Goal: Information Seeking & Learning: Learn about a topic

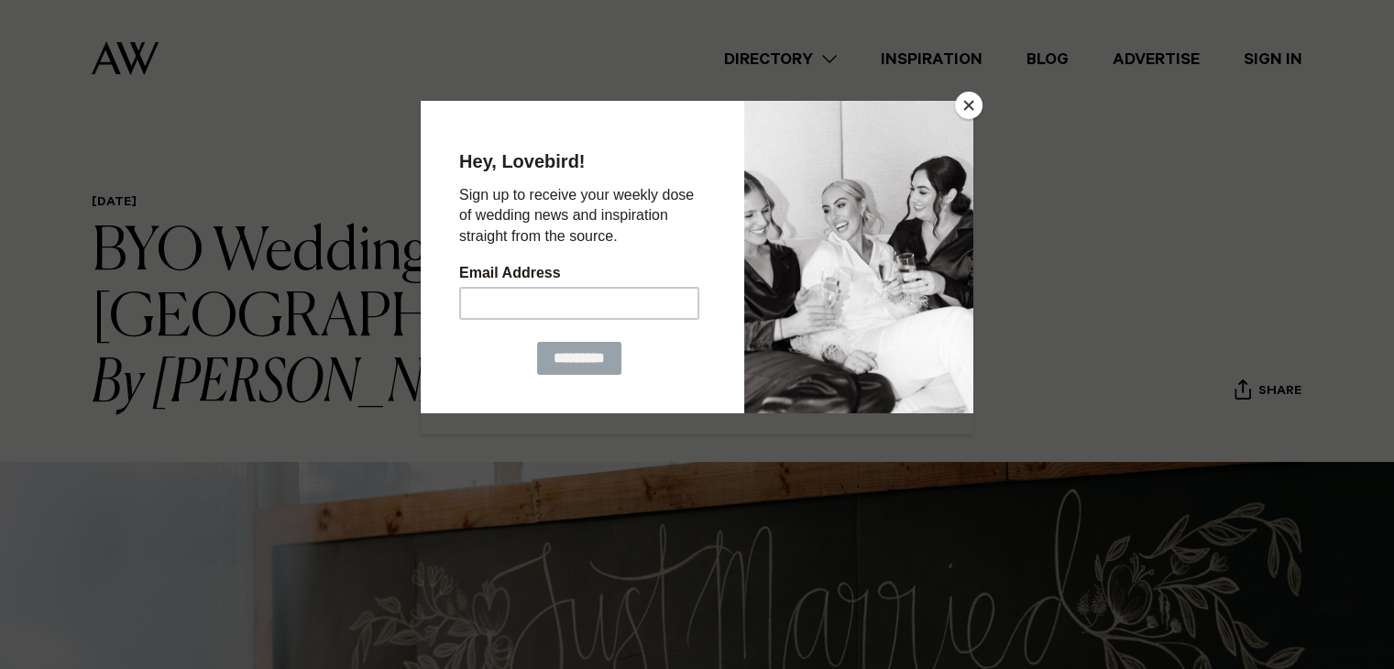
click at [961, 104] on button "Close" at bounding box center [968, 105] width 27 height 27
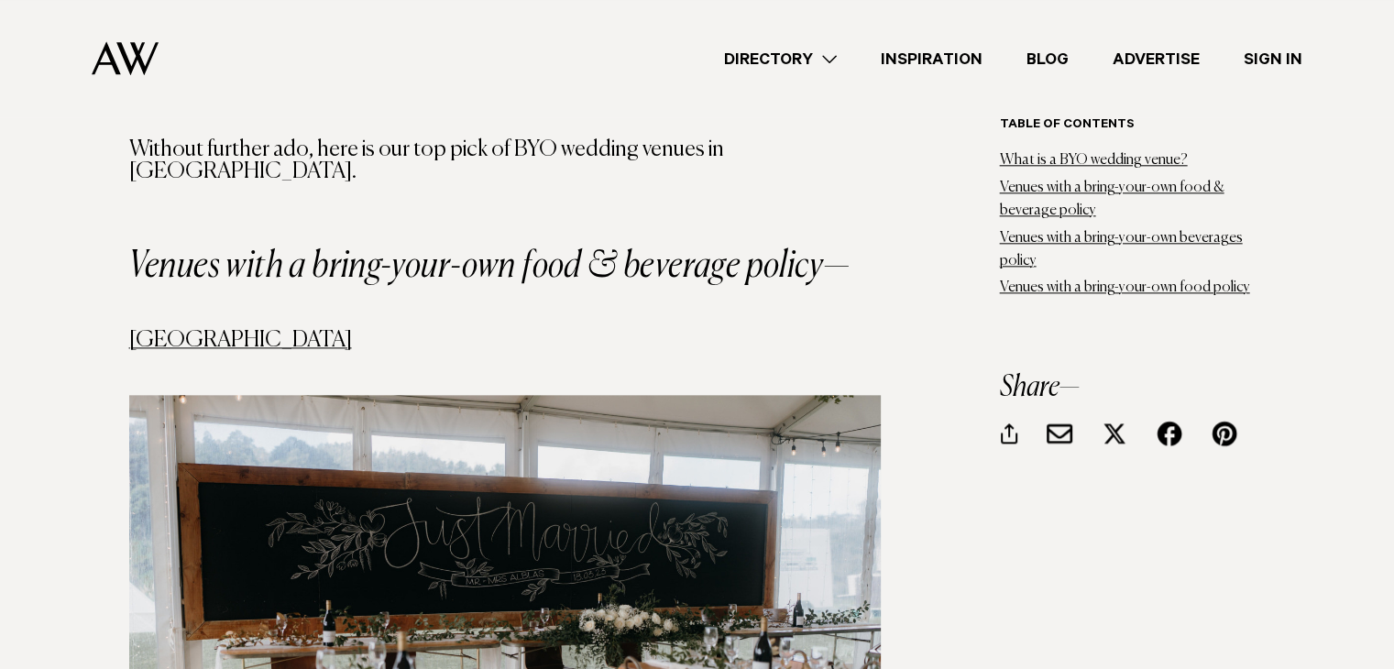
scroll to position [2119, 0]
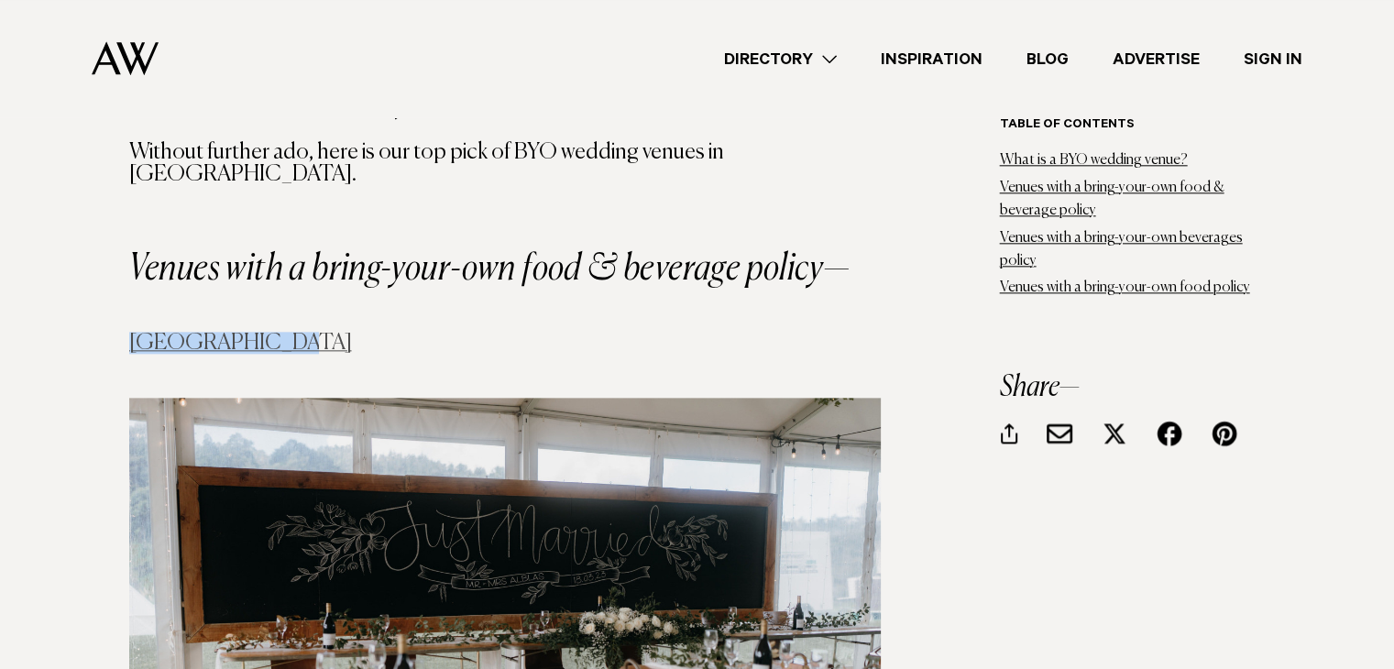
drag, startPoint x: 283, startPoint y: 329, endPoint x: 136, endPoint y: 312, distance: 148.5
click at [136, 332] on h4 "[GEOGRAPHIC_DATA]" at bounding box center [504, 343] width 751 height 22
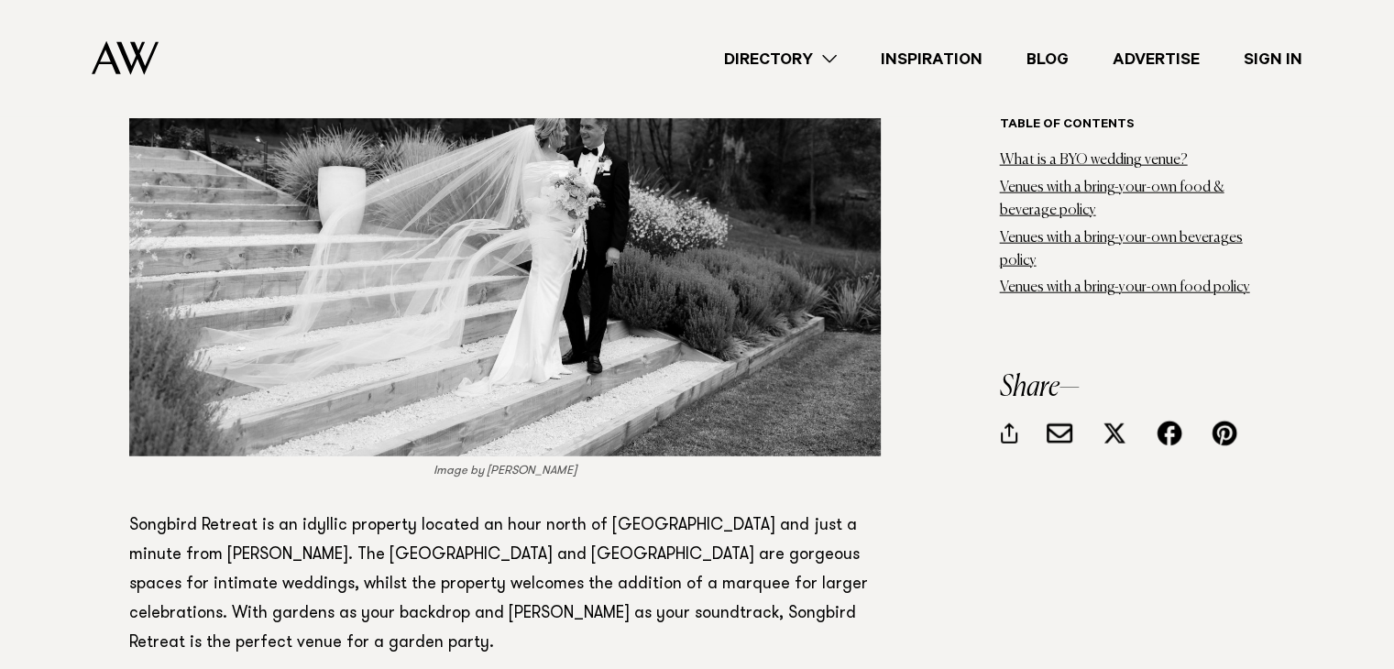
scroll to position [4509, 0]
drag, startPoint x: 125, startPoint y: 439, endPoint x: 255, endPoint y: 437, distance: 130.1
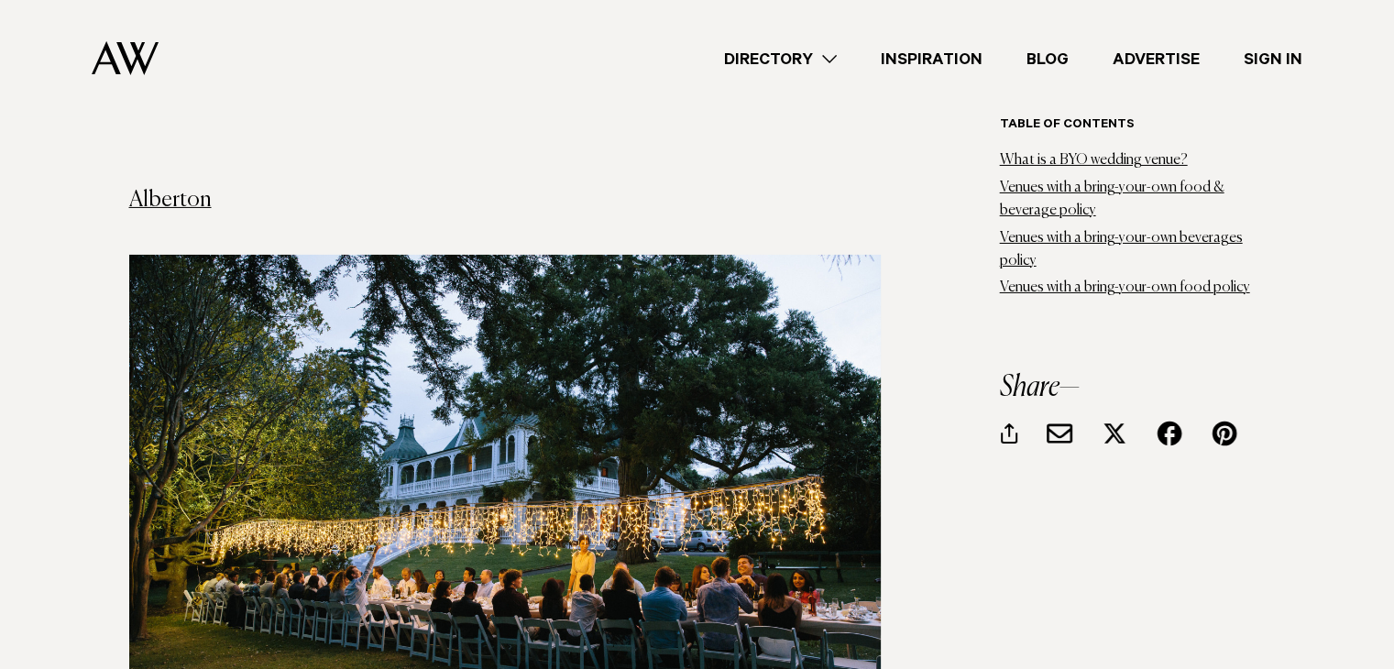
scroll to position [6209, 0]
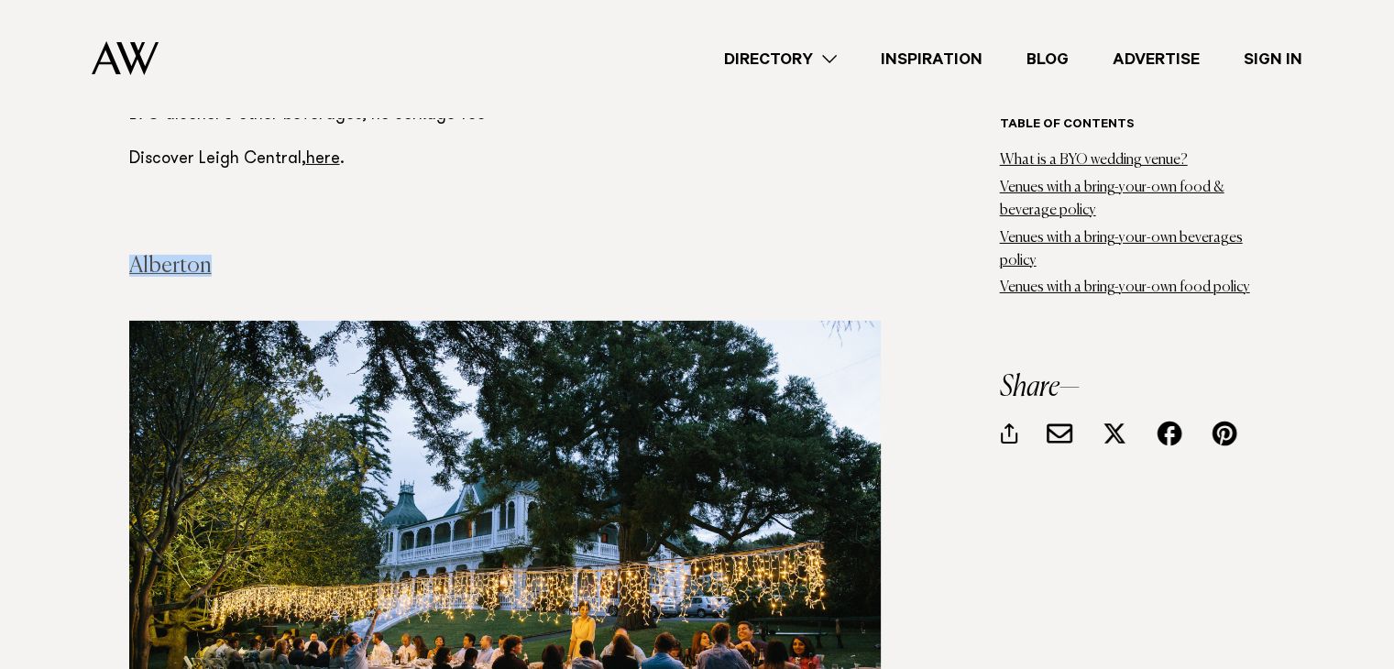
drag, startPoint x: 211, startPoint y: 155, endPoint x: 128, endPoint y: 151, distance: 82.6
click at [129, 233] on h4 "Alberton" at bounding box center [504, 255] width 751 height 44
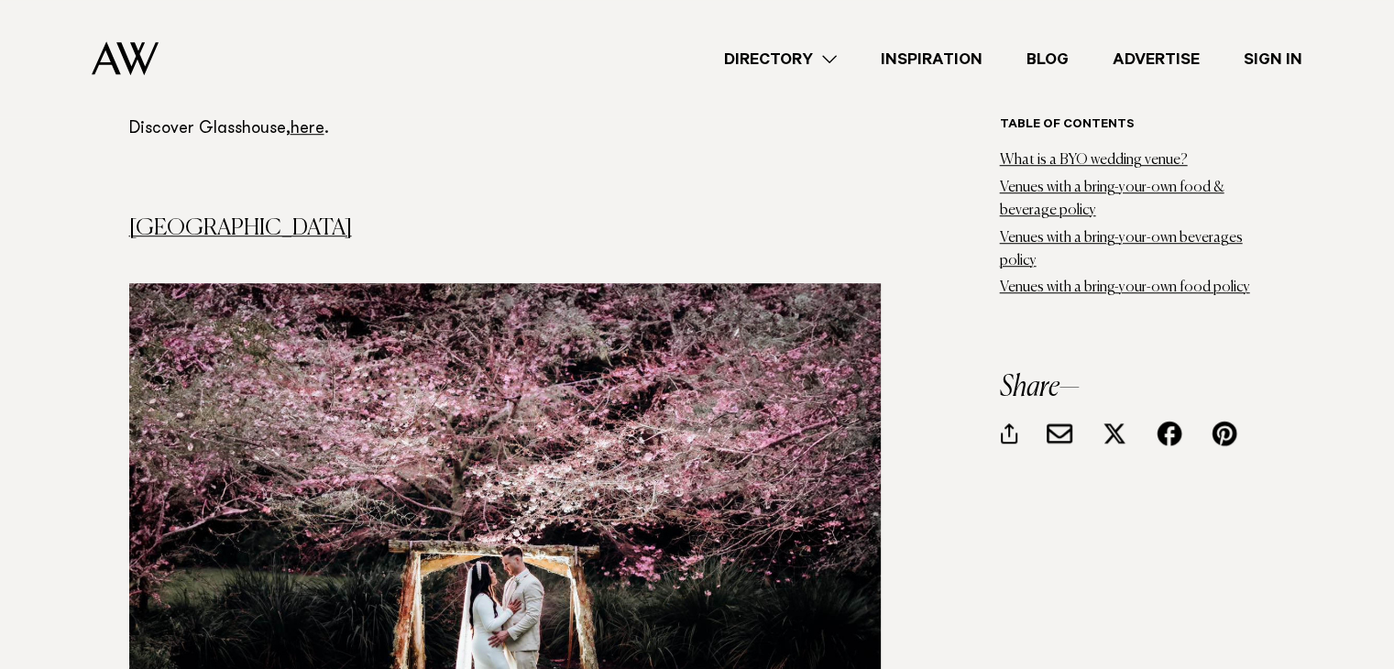
scroll to position [8019, 0]
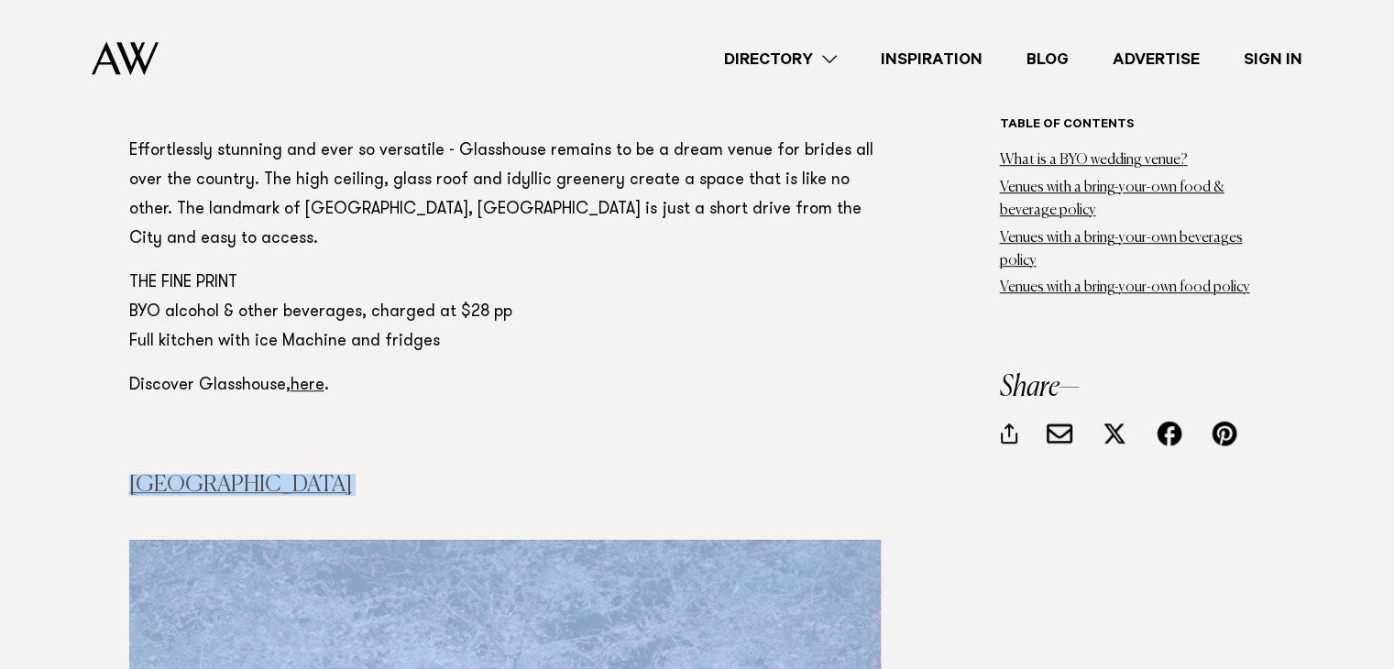
drag, startPoint x: 378, startPoint y: 329, endPoint x: 133, endPoint y: 317, distance: 245.0
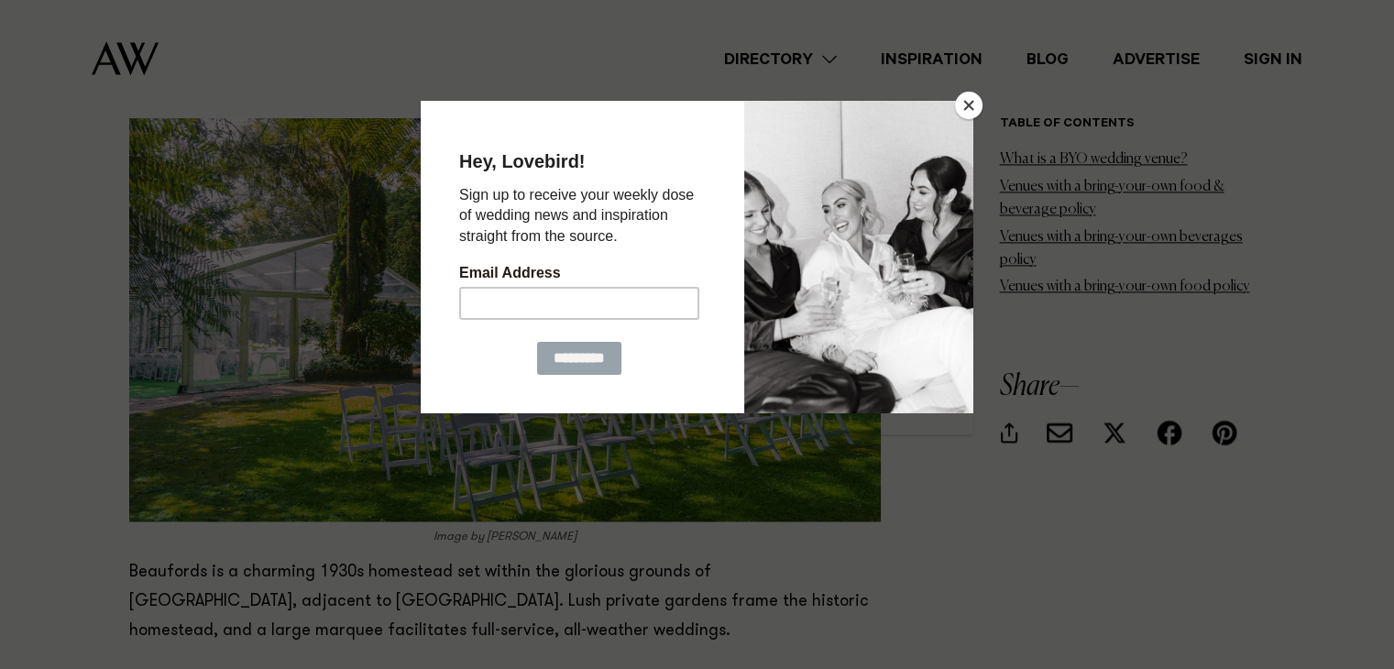
scroll to position [9598, 0]
click at [967, 110] on button "Close" at bounding box center [968, 105] width 27 height 27
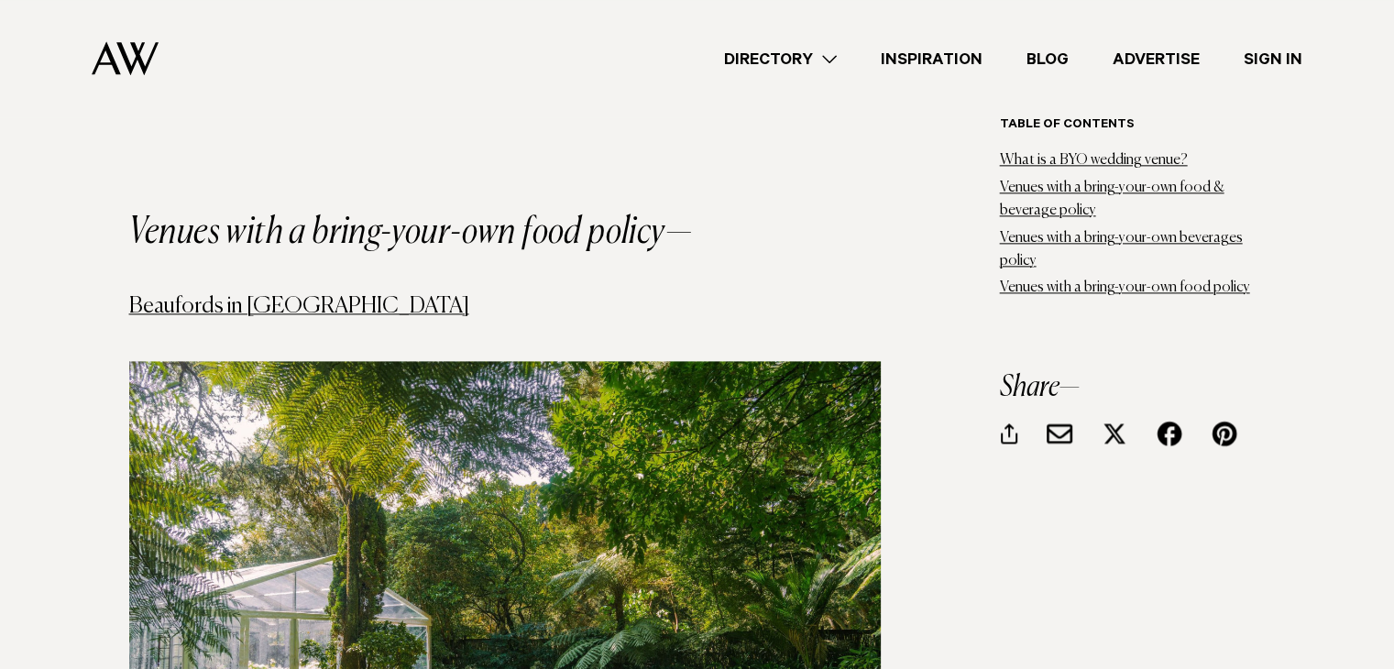
scroll to position [9229, 0]
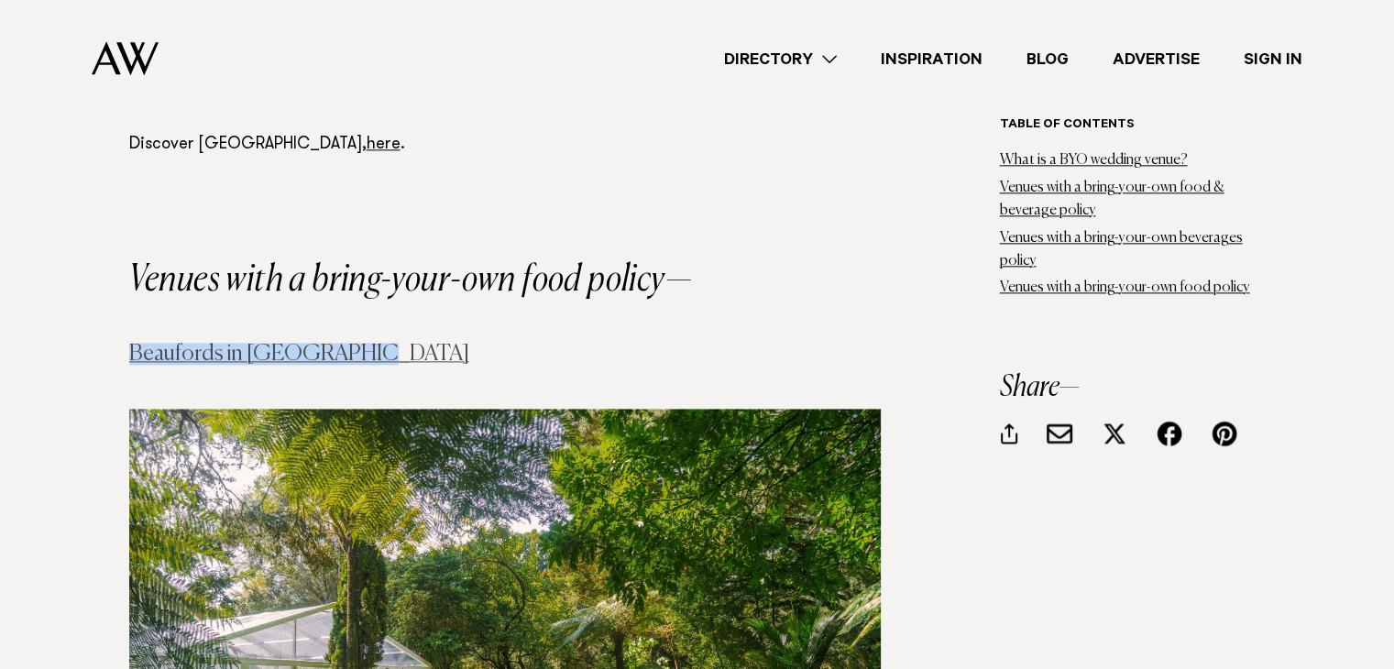
drag, startPoint x: 363, startPoint y: 174, endPoint x: 132, endPoint y: 177, distance: 230.9
click at [132, 343] on h4 "Beaufords in [GEOGRAPHIC_DATA]" at bounding box center [504, 354] width 751 height 22
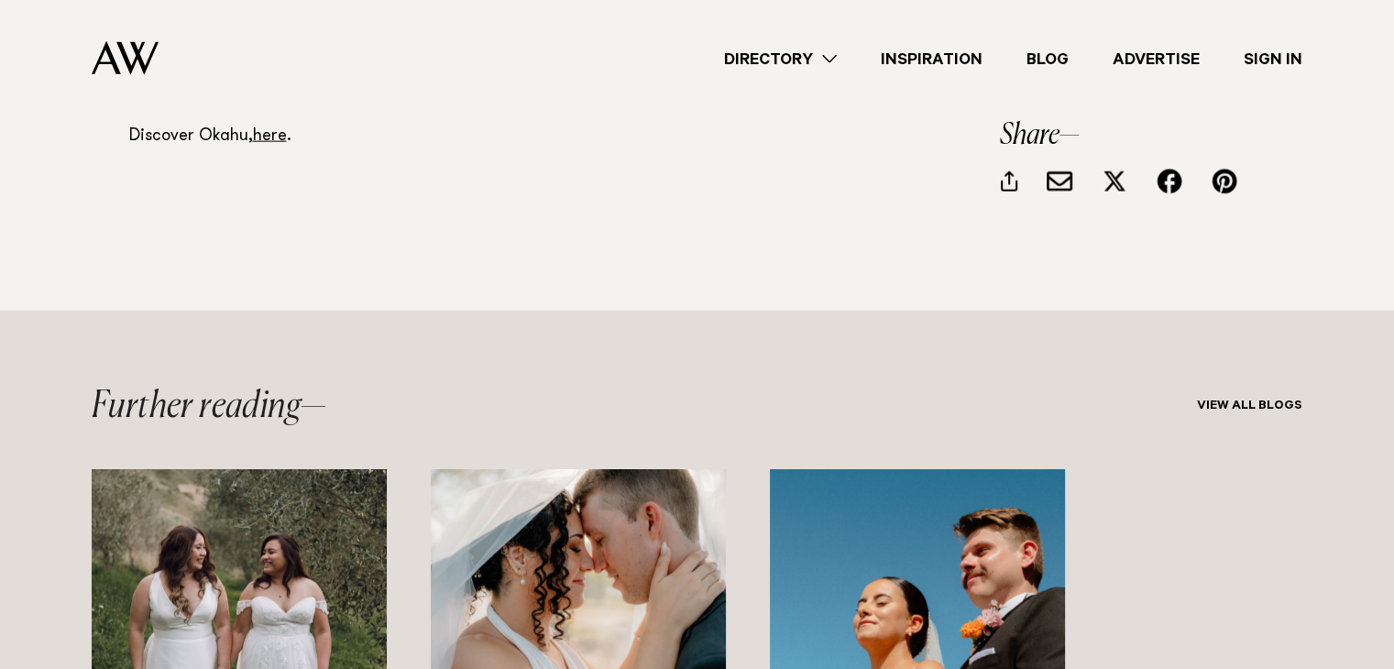
scroll to position [11442, 0]
